Goal: Navigation & Orientation: Find specific page/section

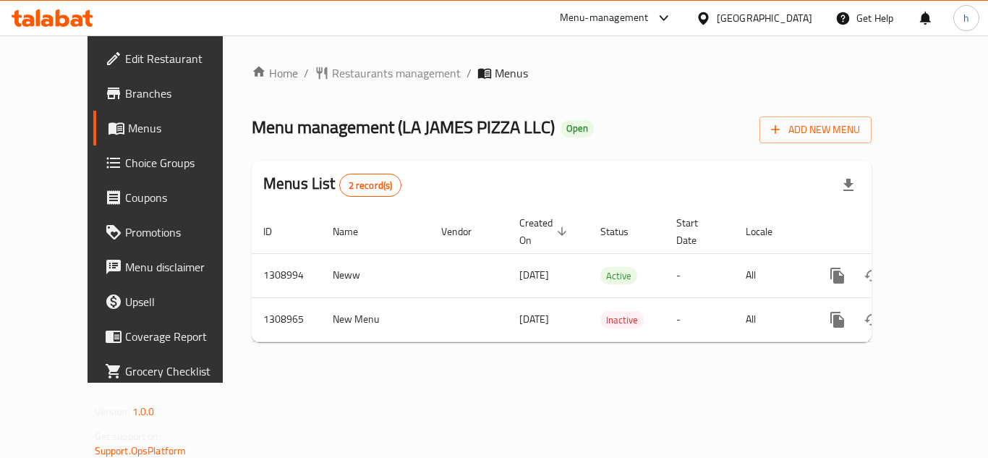
click at [128, 132] on span "Menus" at bounding box center [184, 127] width 113 height 17
click at [779, 14] on div "[GEOGRAPHIC_DATA]" at bounding box center [764, 18] width 95 height 16
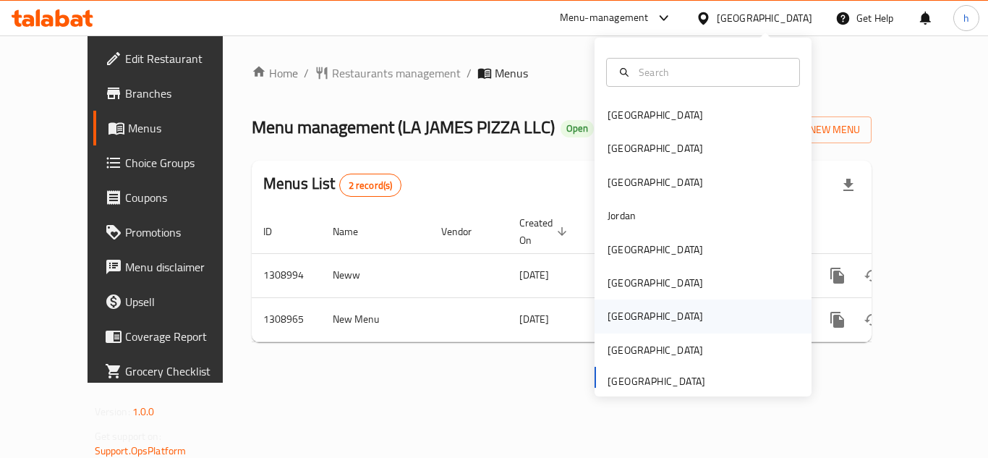
click at [612, 322] on div "[GEOGRAPHIC_DATA]" at bounding box center [654, 316] width 95 height 16
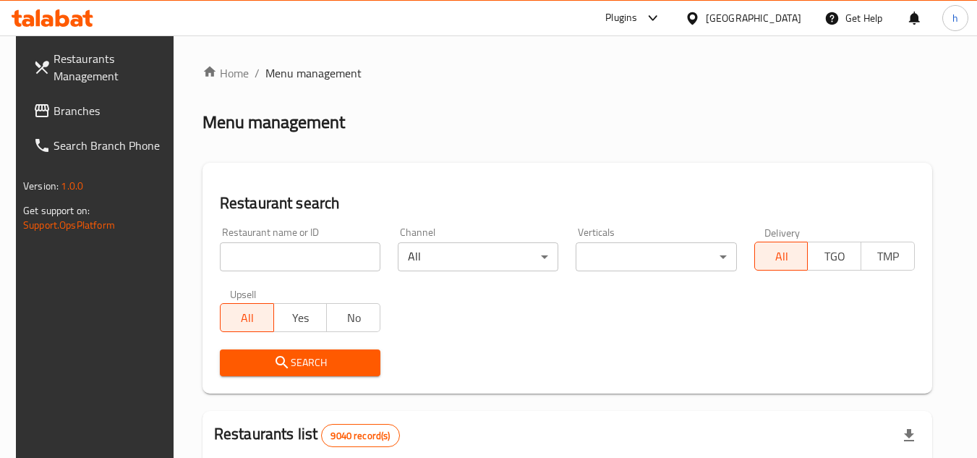
click at [92, 116] on span "Branches" at bounding box center [111, 110] width 114 height 17
click at [77, 102] on span "Branches" at bounding box center [104, 110] width 128 height 17
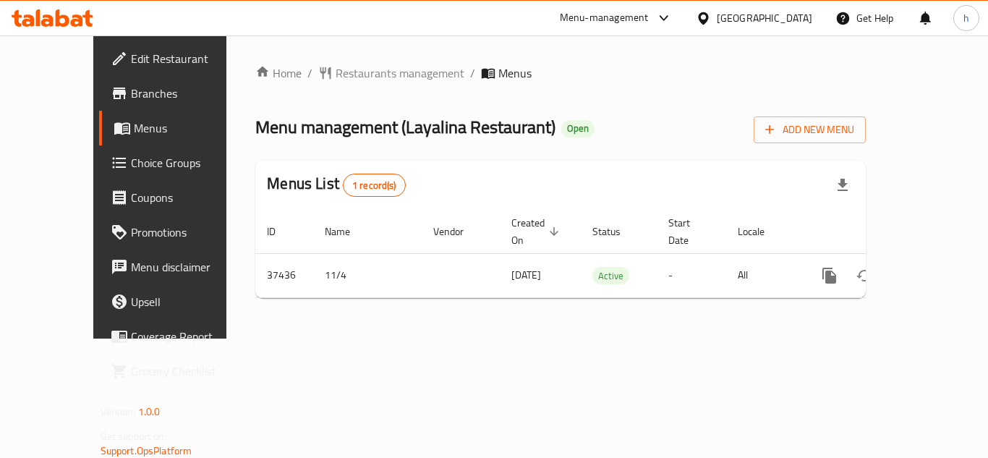
click at [770, 10] on div "[GEOGRAPHIC_DATA]" at bounding box center [764, 18] width 95 height 16
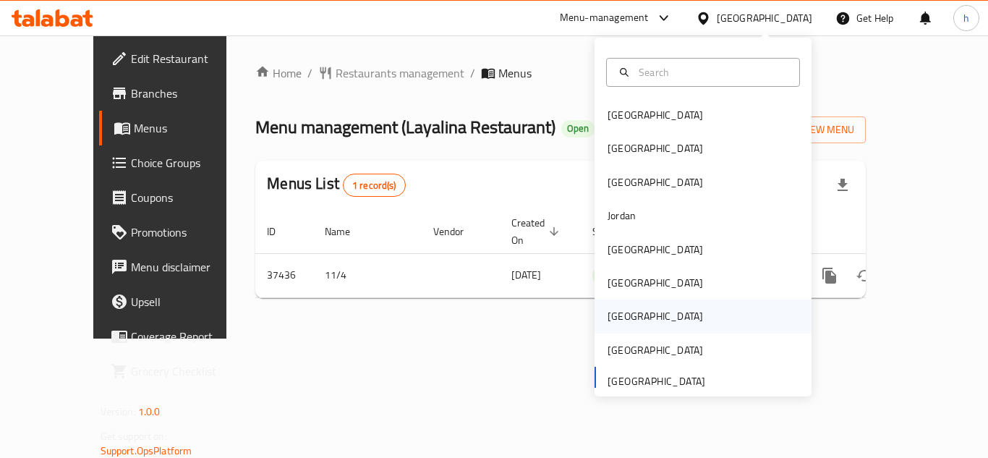
click at [638, 317] on div "[GEOGRAPHIC_DATA]" at bounding box center [702, 315] width 217 height 33
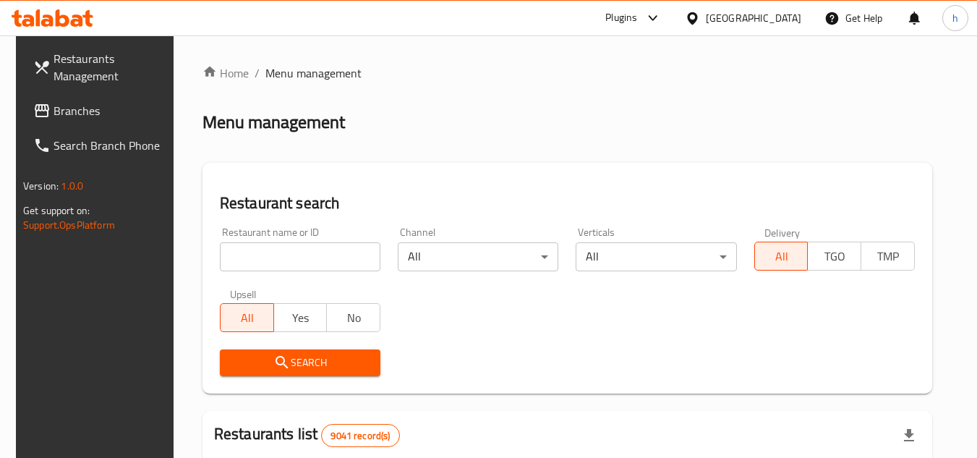
click at [121, 116] on span "Branches" at bounding box center [111, 110] width 114 height 17
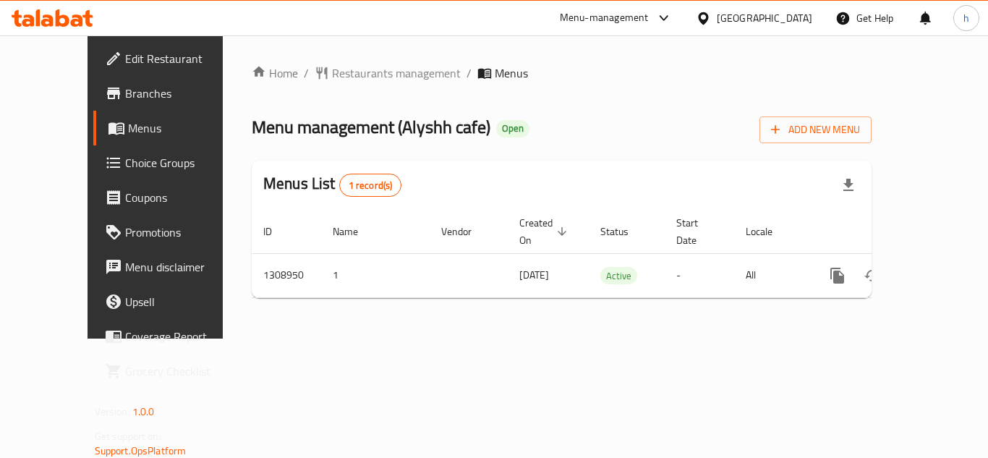
click at [798, 16] on div "[GEOGRAPHIC_DATA]" at bounding box center [764, 18] width 95 height 16
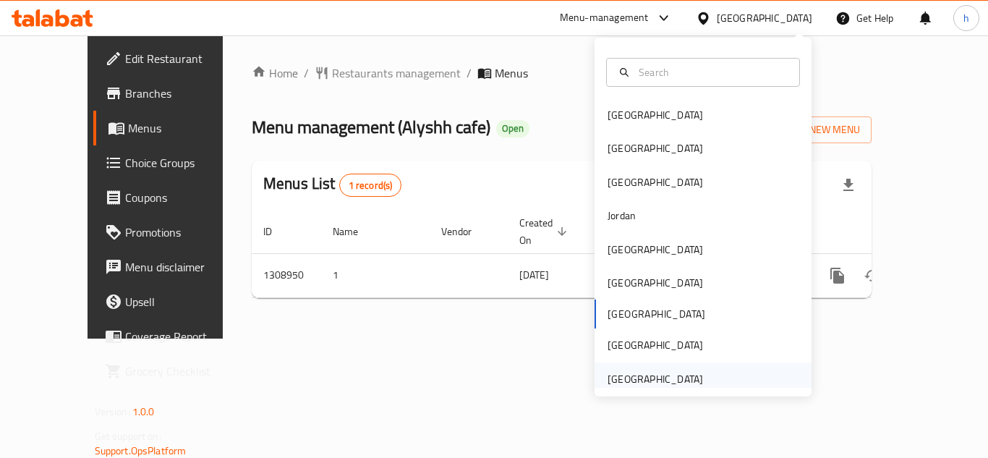
click at [686, 384] on div "[GEOGRAPHIC_DATA]" at bounding box center [654, 379] width 95 height 16
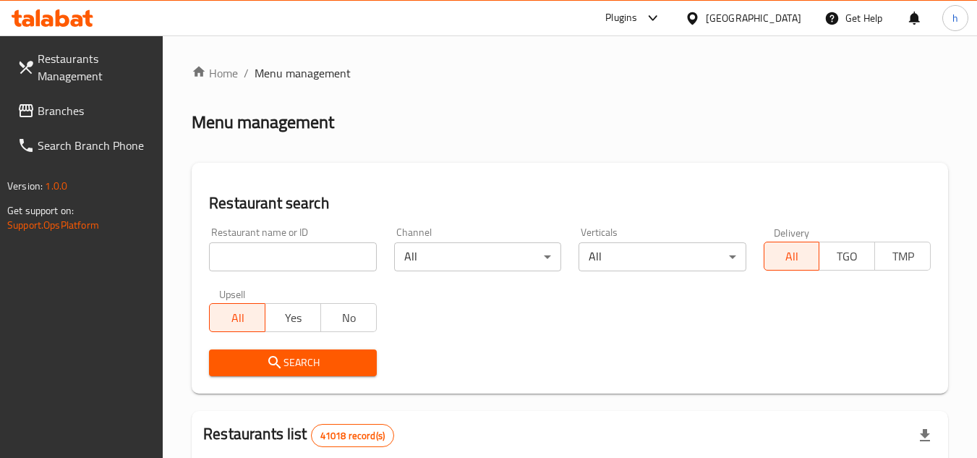
click at [69, 112] on span "Branches" at bounding box center [95, 110] width 114 height 17
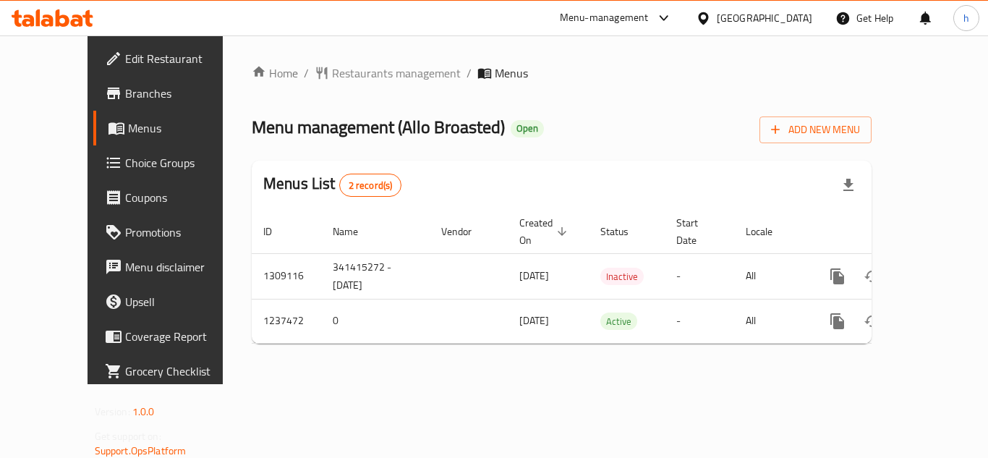
click at [787, 18] on div "[GEOGRAPHIC_DATA]" at bounding box center [764, 18] width 95 height 16
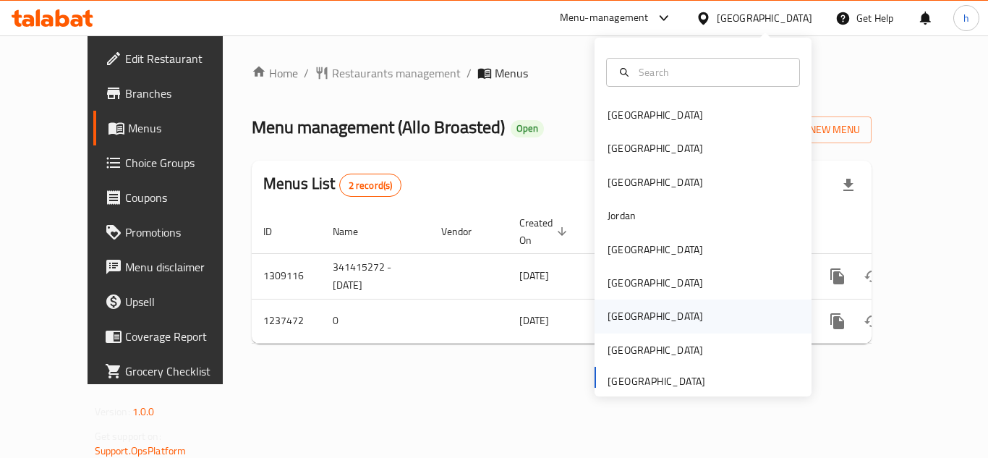
click at [650, 317] on div "[GEOGRAPHIC_DATA]" at bounding box center [702, 315] width 217 height 33
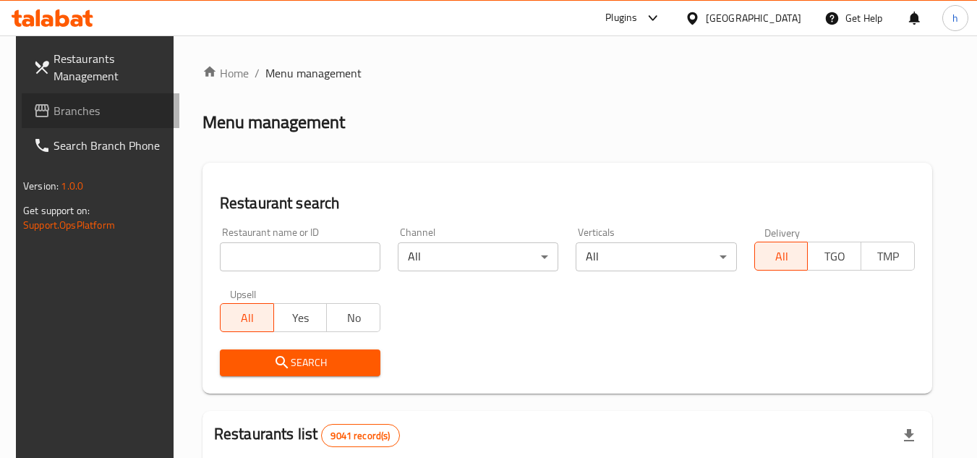
click at [108, 116] on span "Branches" at bounding box center [111, 110] width 114 height 17
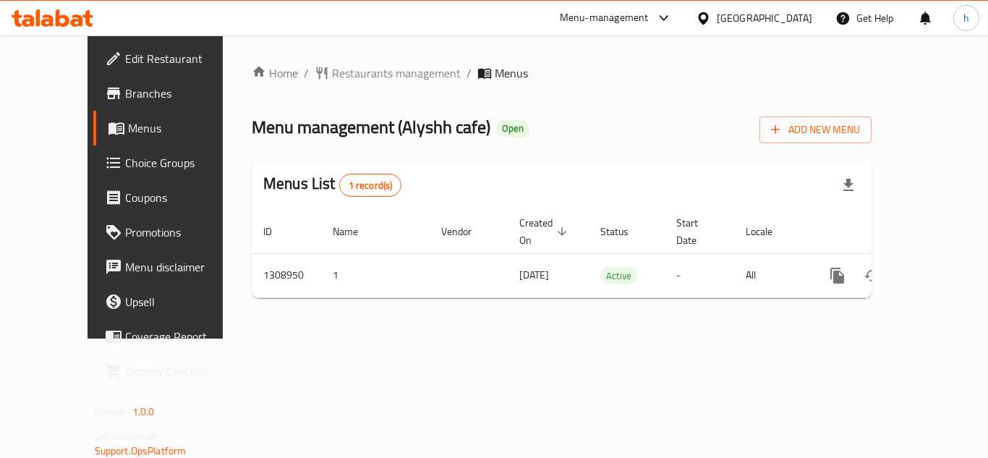
click at [788, 17] on div "[GEOGRAPHIC_DATA]" at bounding box center [764, 18] width 95 height 16
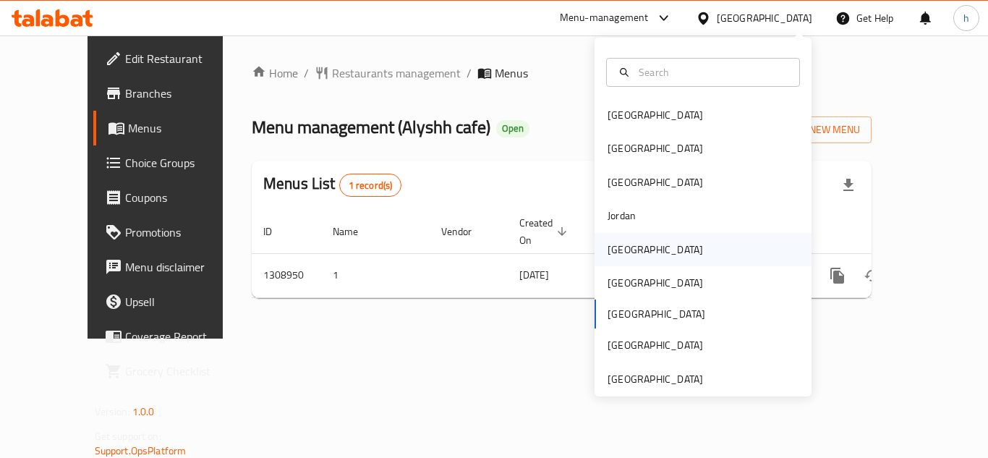
click at [658, 260] on div "[GEOGRAPHIC_DATA]" at bounding box center [702, 249] width 217 height 33
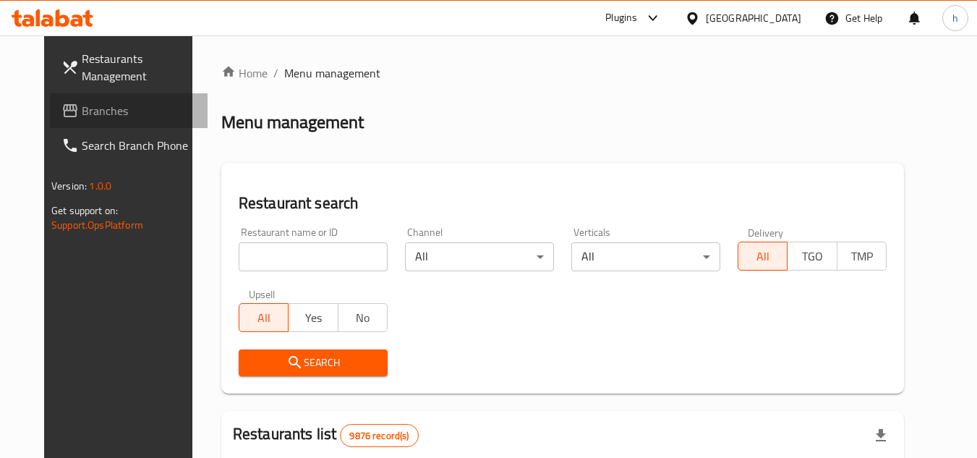
click at [82, 119] on span "Branches" at bounding box center [139, 110] width 114 height 17
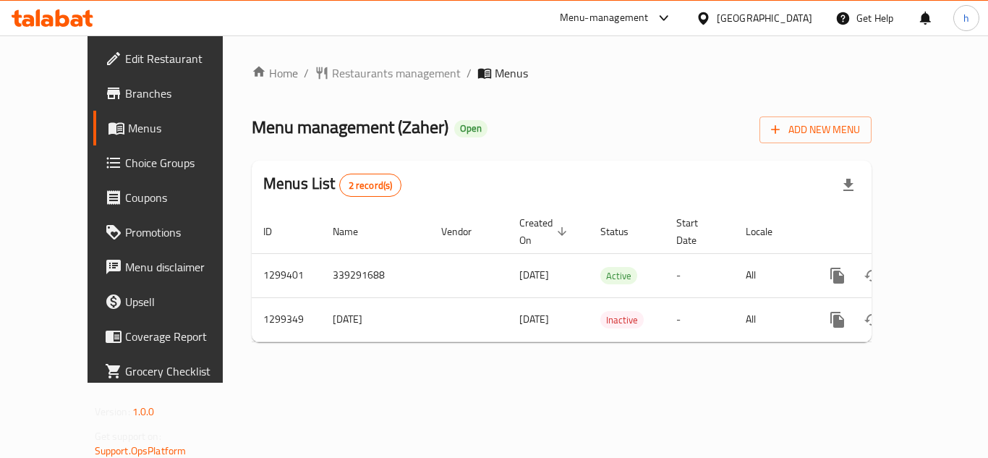
click at [782, 24] on div "[GEOGRAPHIC_DATA]" at bounding box center [764, 18] width 95 height 16
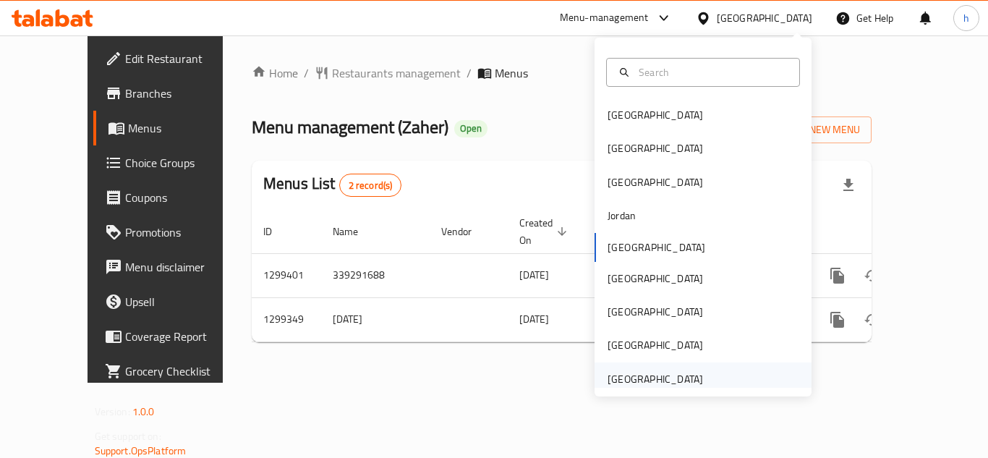
click at [675, 382] on div "[GEOGRAPHIC_DATA]" at bounding box center [654, 379] width 95 height 16
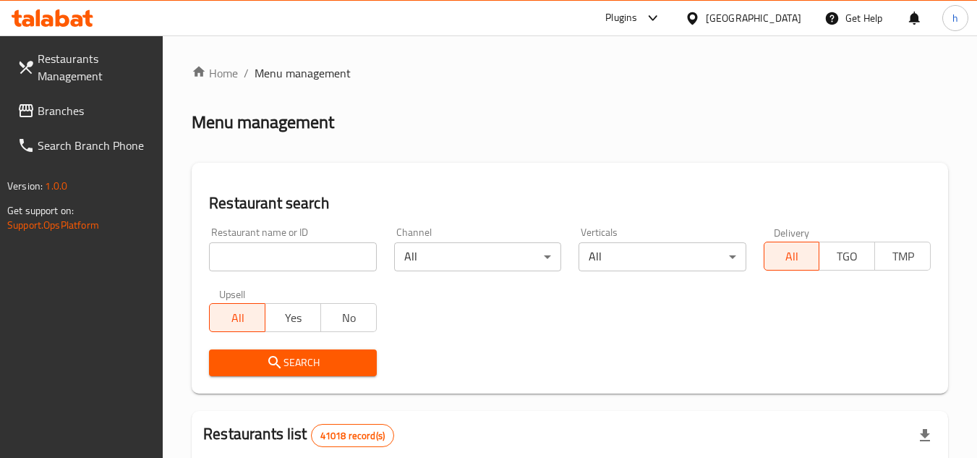
click at [88, 116] on span "Branches" at bounding box center [95, 110] width 114 height 17
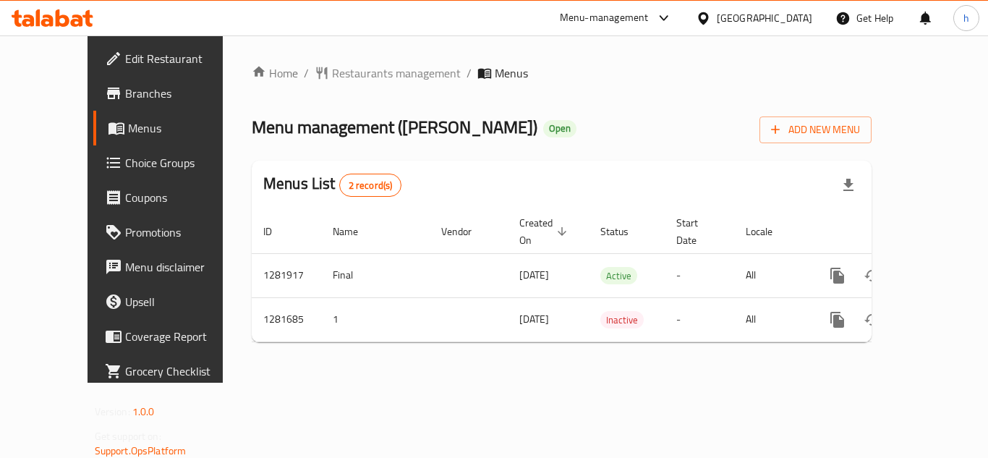
click at [599, 17] on div "Menu-management" at bounding box center [604, 17] width 89 height 17
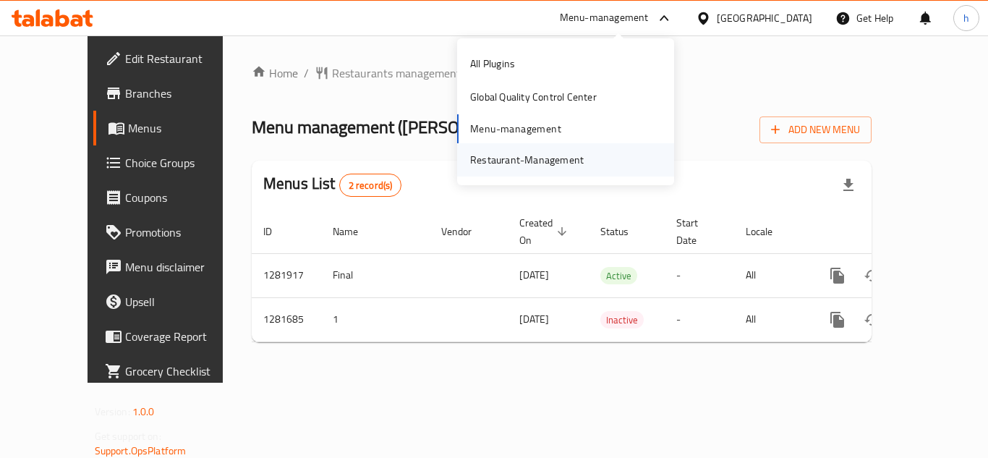
click at [539, 168] on div "Restaurant-Management" at bounding box center [527, 160] width 114 height 16
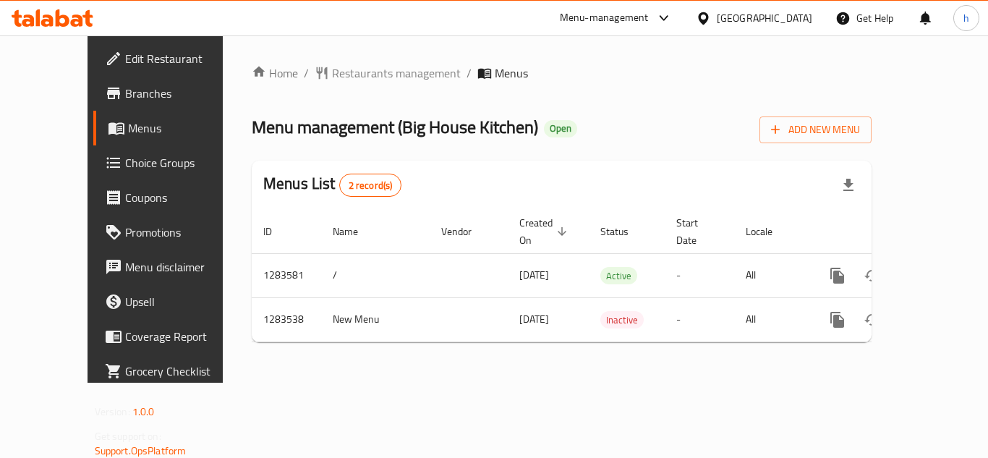
click at [649, 16] on div "Menu-management" at bounding box center [604, 17] width 89 height 17
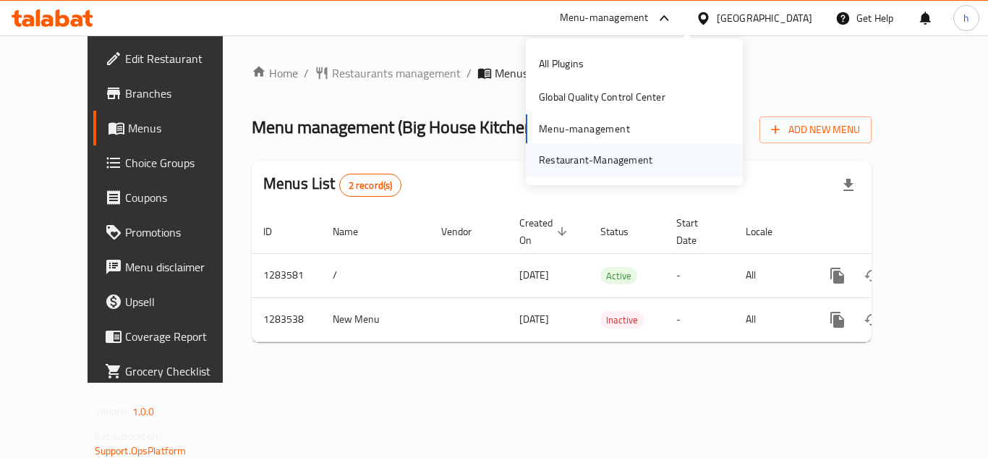
click at [617, 167] on div "Restaurant-Management" at bounding box center [596, 160] width 114 height 16
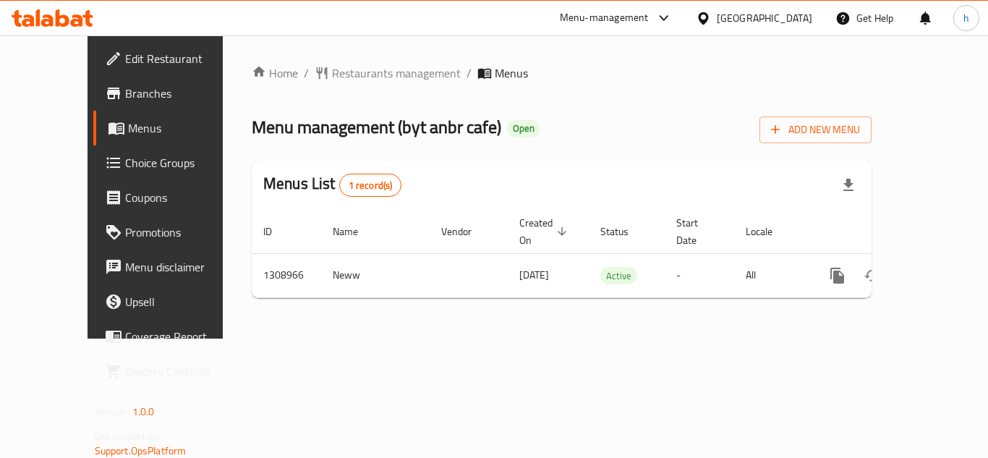
click at [795, 17] on div "[GEOGRAPHIC_DATA]" at bounding box center [764, 18] width 95 height 16
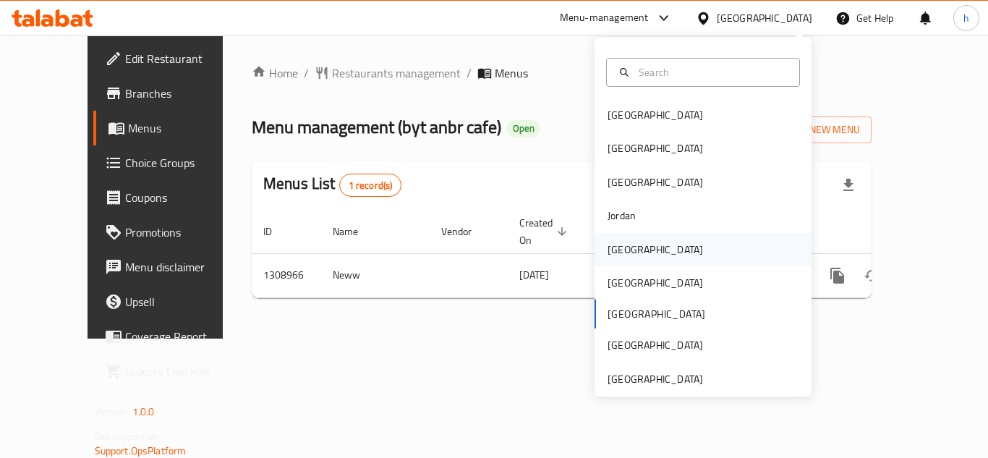
click at [607, 249] on div "[GEOGRAPHIC_DATA]" at bounding box center [654, 249] width 95 height 16
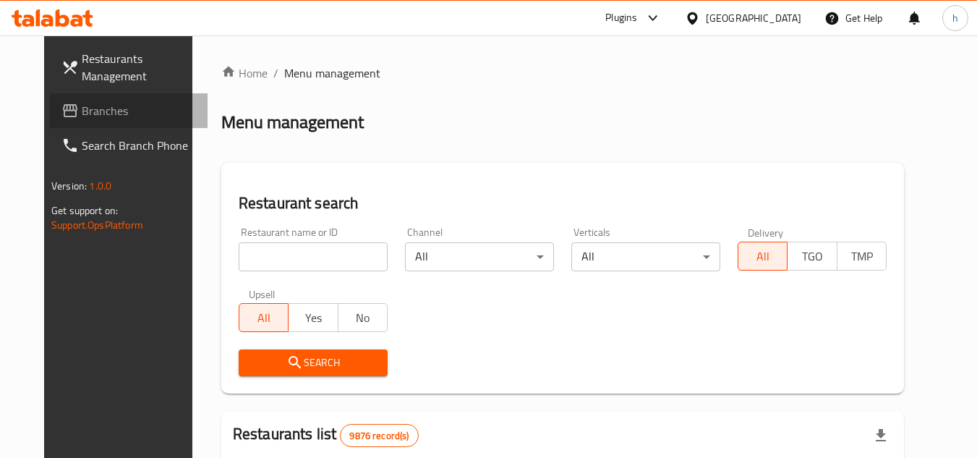
click at [82, 109] on span "Branches" at bounding box center [139, 110] width 114 height 17
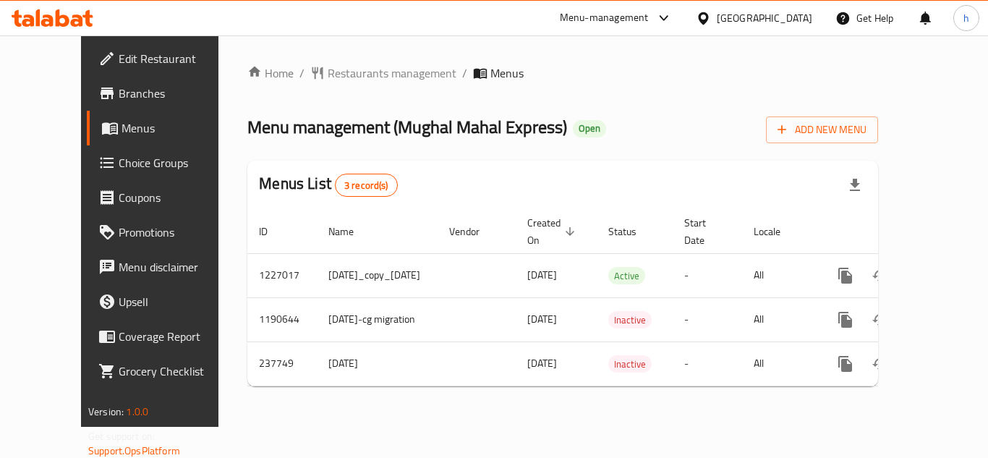
click at [711, 14] on icon at bounding box center [703, 18] width 15 height 15
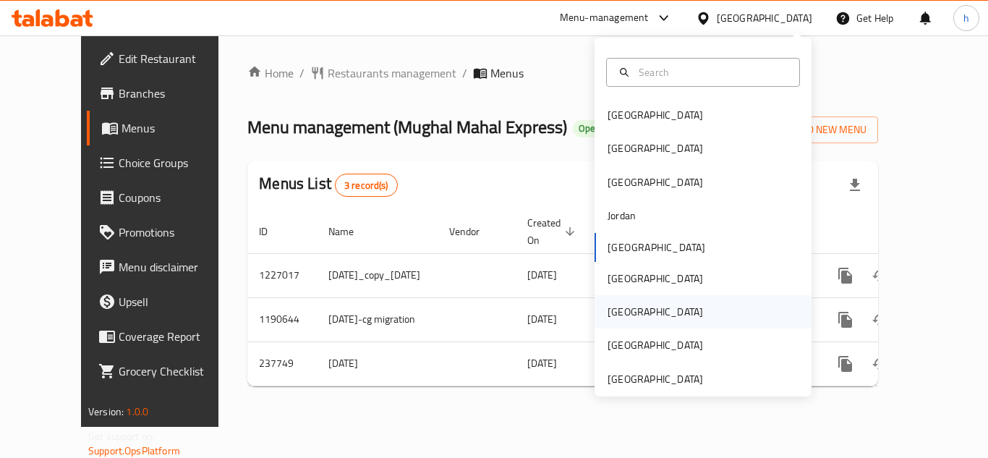
click at [672, 308] on div "[GEOGRAPHIC_DATA]" at bounding box center [702, 311] width 217 height 33
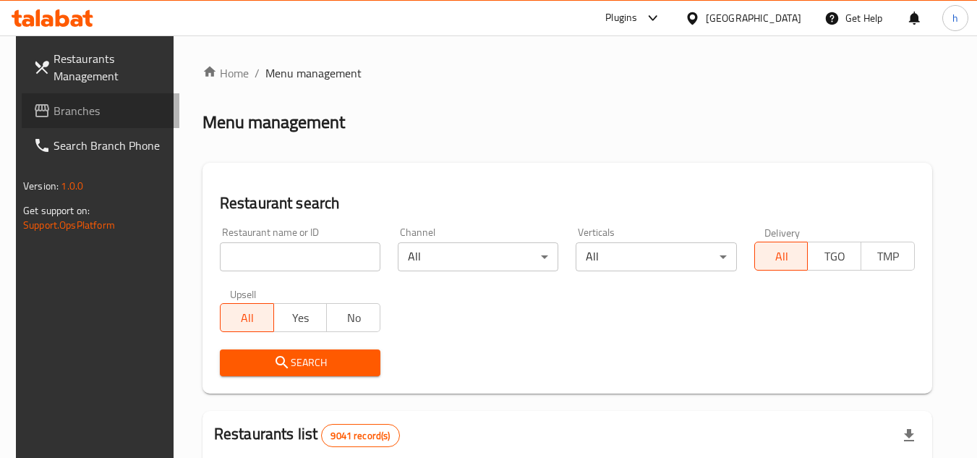
click at [104, 100] on link "Branches" at bounding box center [101, 110] width 158 height 35
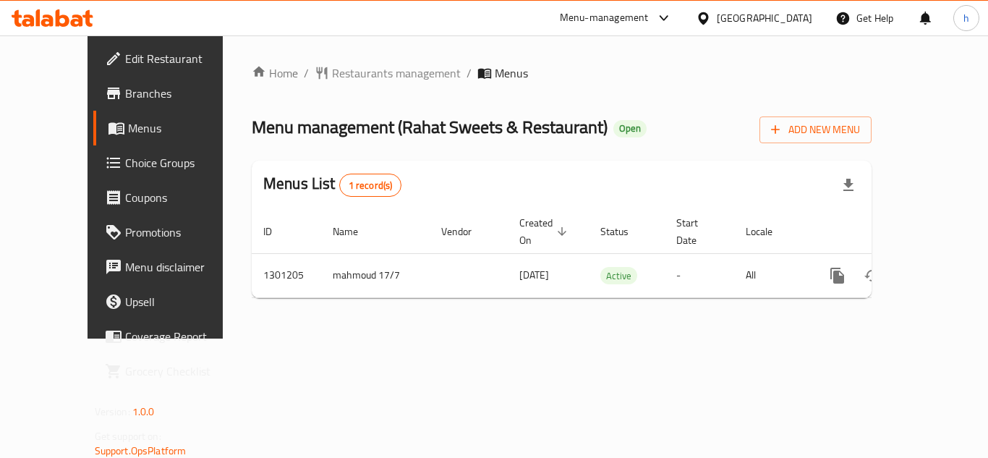
click at [714, 17] on div at bounding box center [706, 18] width 21 height 16
click at [416, 338] on div "Home / Restaurants management / Menus Menu management ( Rahat Sweets & Restaura…" at bounding box center [561, 186] width 677 height 303
click at [628, 22] on div "Menu-management" at bounding box center [604, 17] width 89 height 17
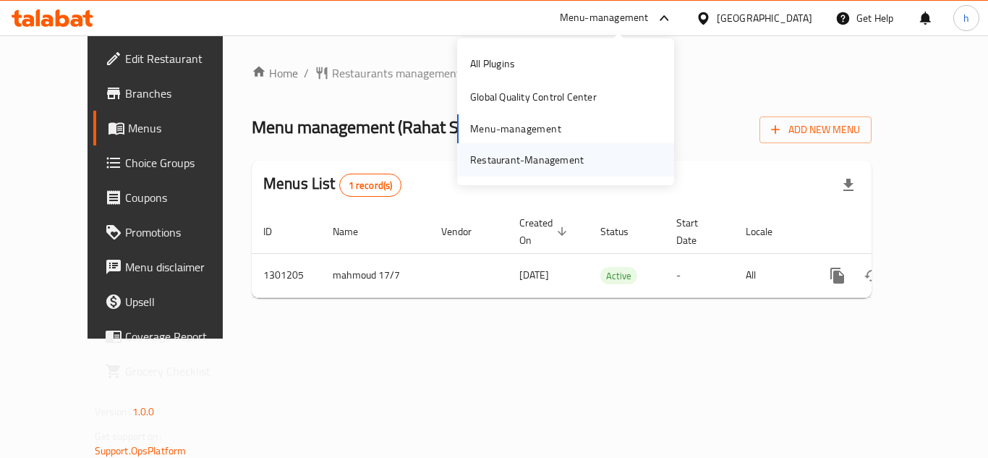
click at [570, 152] on div "Restaurant-Management" at bounding box center [527, 160] width 114 height 16
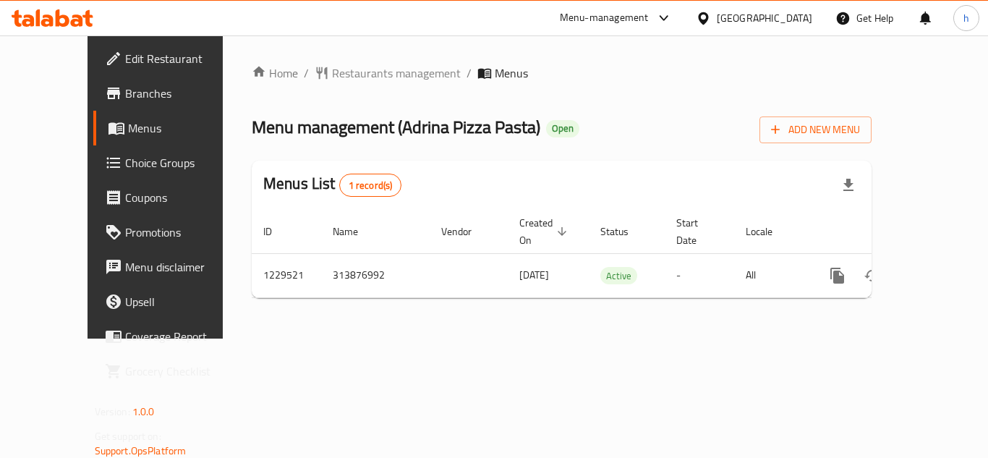
click at [766, 14] on div "[GEOGRAPHIC_DATA]" at bounding box center [764, 18] width 95 height 16
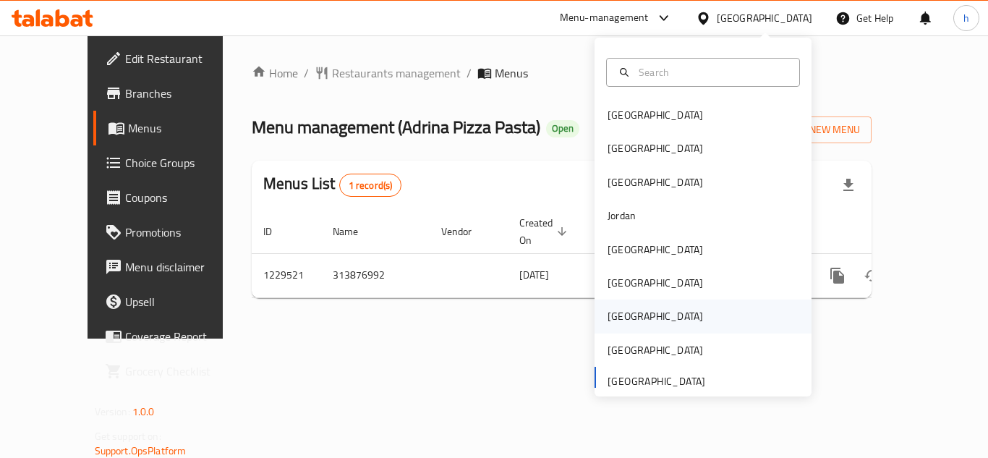
click at [659, 311] on div "[GEOGRAPHIC_DATA]" at bounding box center [702, 315] width 217 height 33
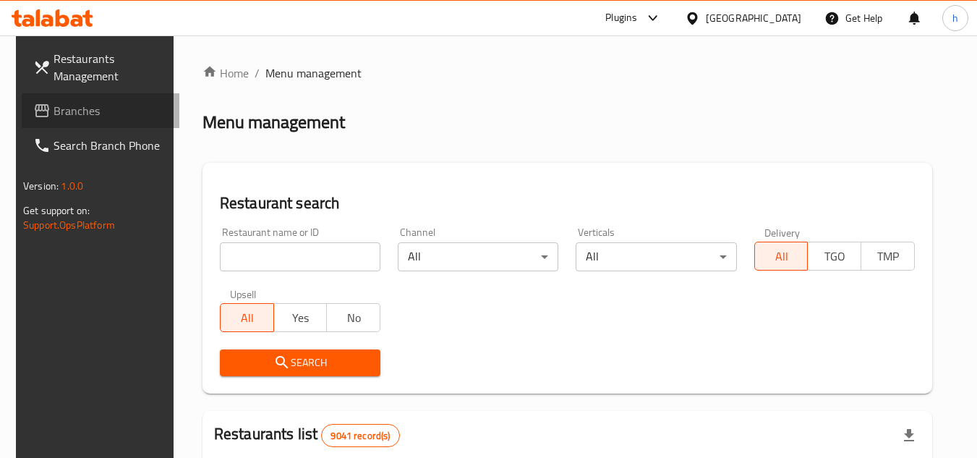
click at [72, 102] on span "Branches" at bounding box center [111, 110] width 114 height 17
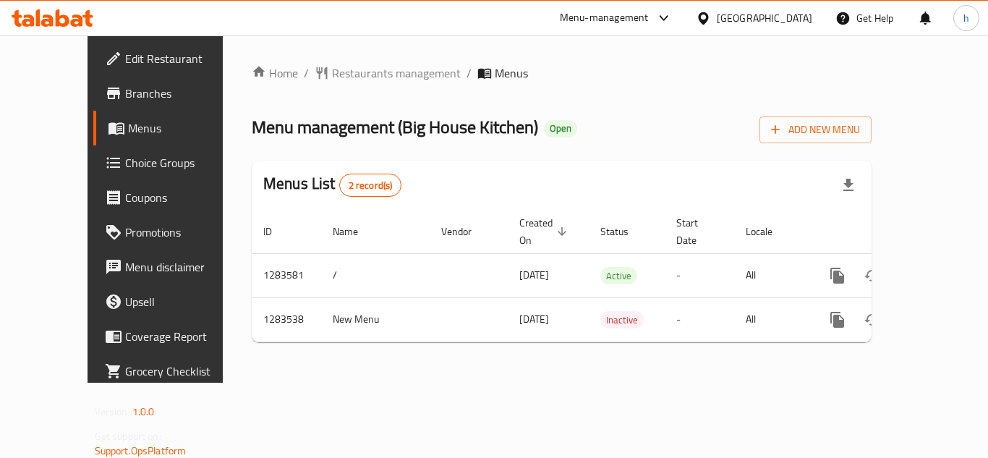
click at [711, 20] on icon at bounding box center [703, 18] width 15 height 15
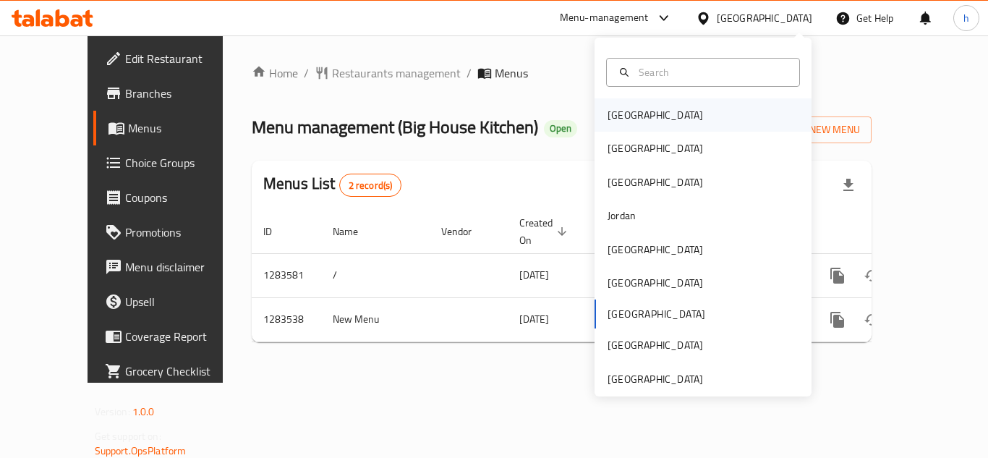
click at [671, 112] on div "Bahrain" at bounding box center [702, 114] width 217 height 33
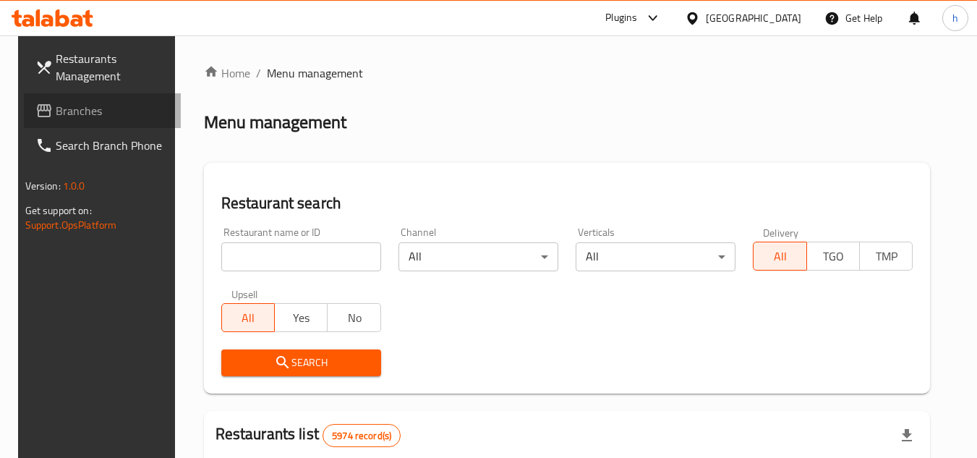
click at [94, 112] on span "Branches" at bounding box center [113, 110] width 114 height 17
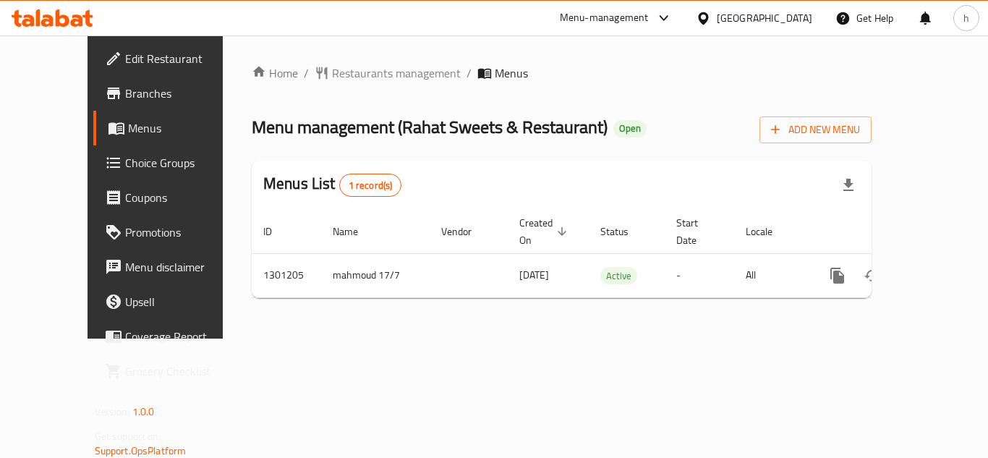
click at [744, 22] on div "[GEOGRAPHIC_DATA]" at bounding box center [764, 18] width 95 height 16
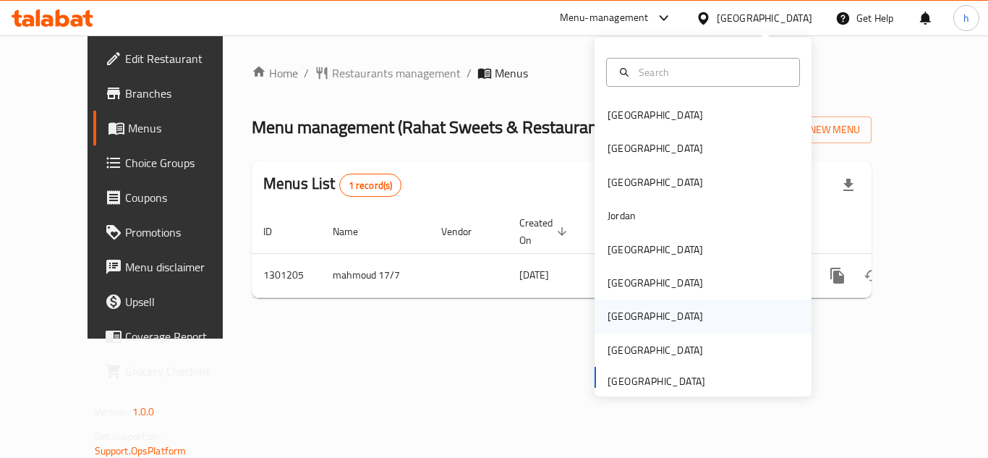
click at [603, 304] on div "Qatar" at bounding box center [655, 315] width 119 height 33
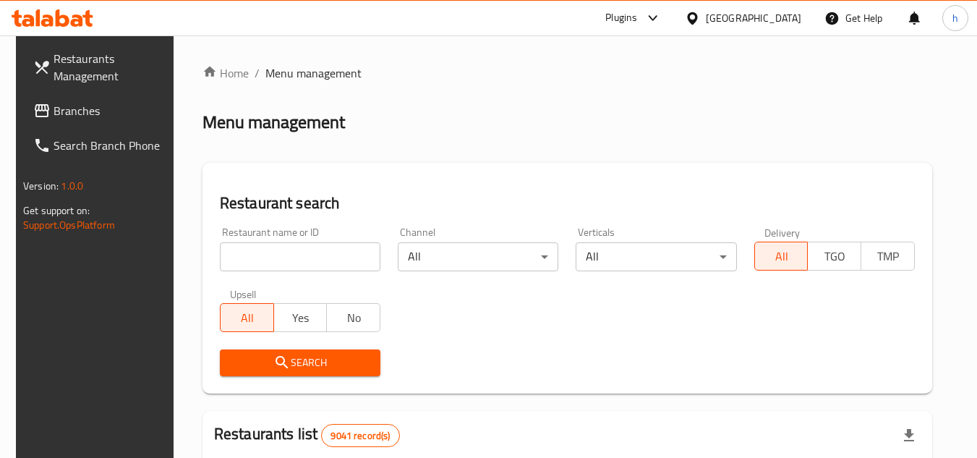
click at [637, 18] on div "Plugins" at bounding box center [621, 17] width 32 height 17
click at [628, 172] on div "Restaurant-Management" at bounding box center [585, 164] width 114 height 16
